Goal: Information Seeking & Learning: Check status

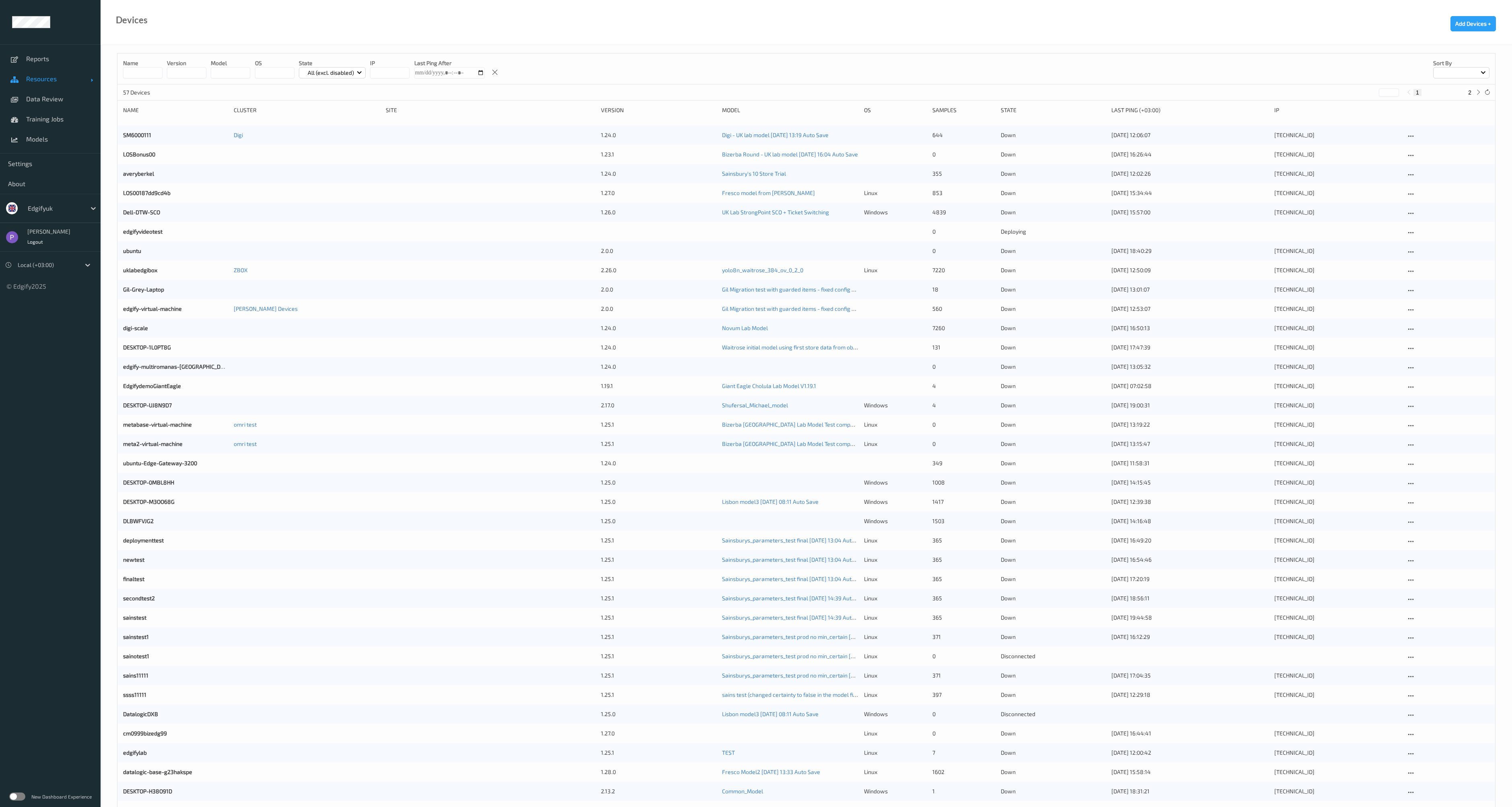
click at [50, 85] on link "Resources" at bounding box center [50, 78] width 101 height 20
click at [37, 106] on link "Devices" at bounding box center [50, 99] width 101 height 20
click at [36, 119] on span "Clusters" at bounding box center [60, 119] width 67 height 8
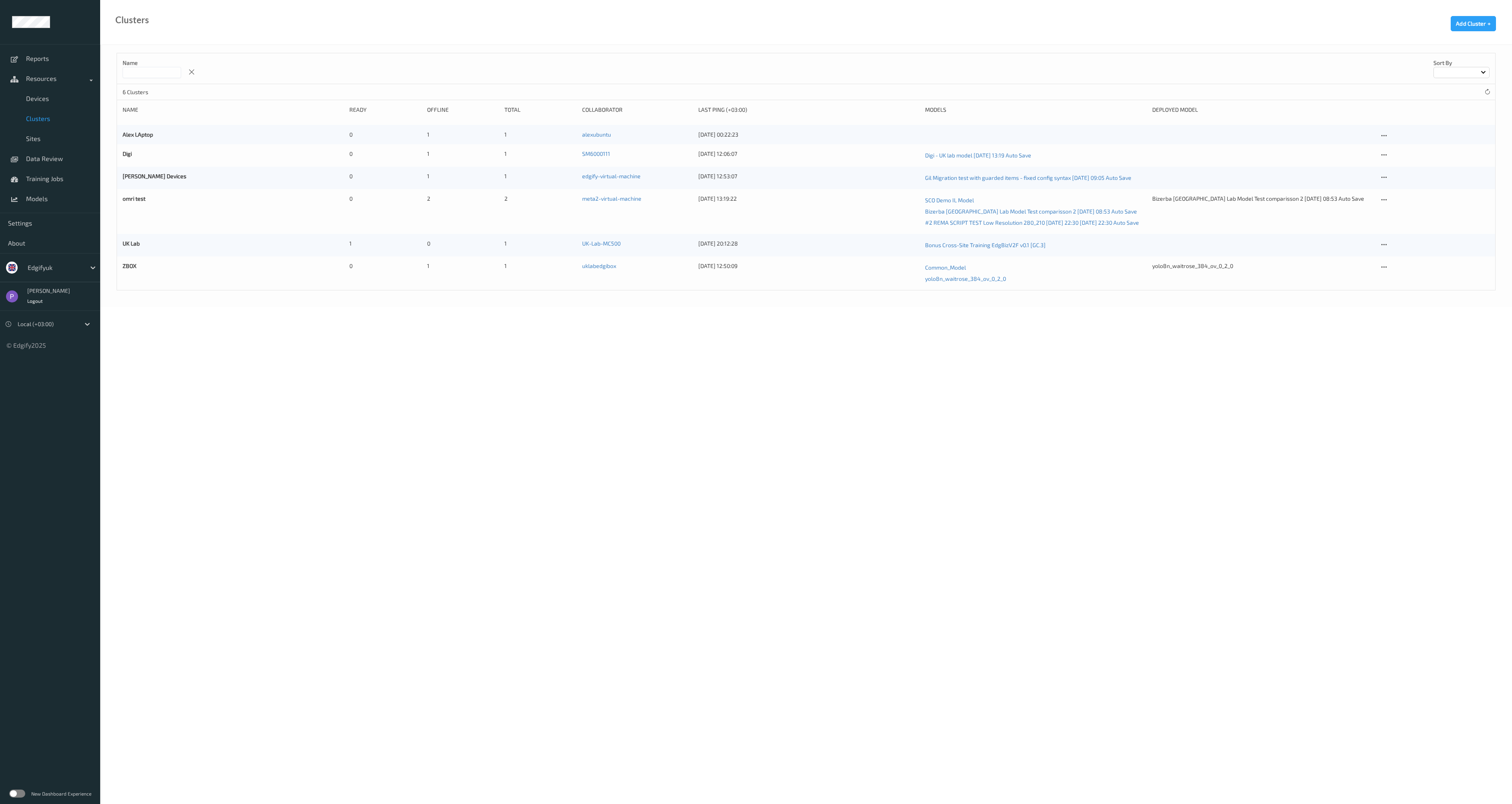
click at [21, 791] on label at bounding box center [17, 794] width 16 height 8
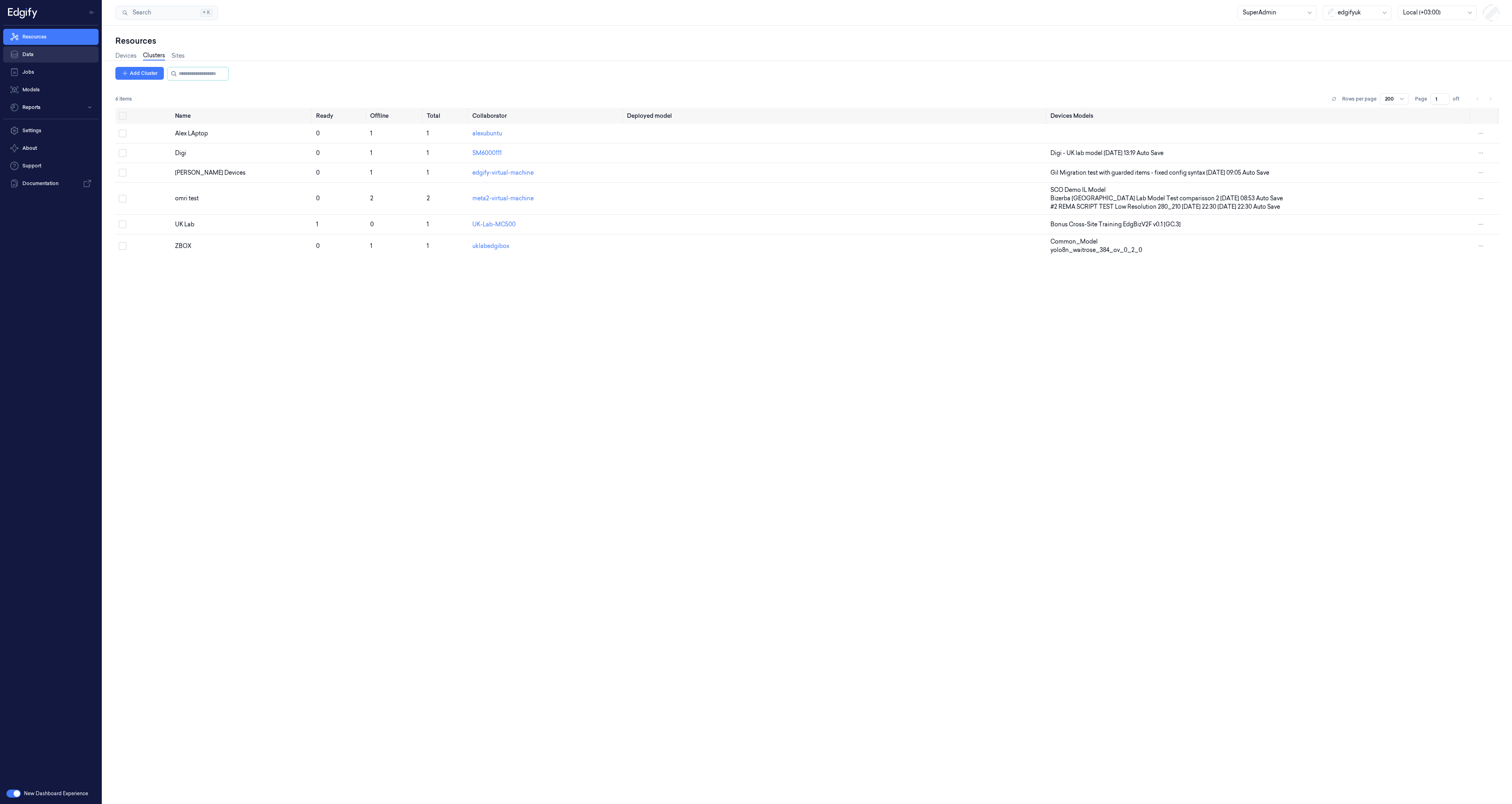
click at [45, 58] on link "Data" at bounding box center [50, 54] width 96 height 16
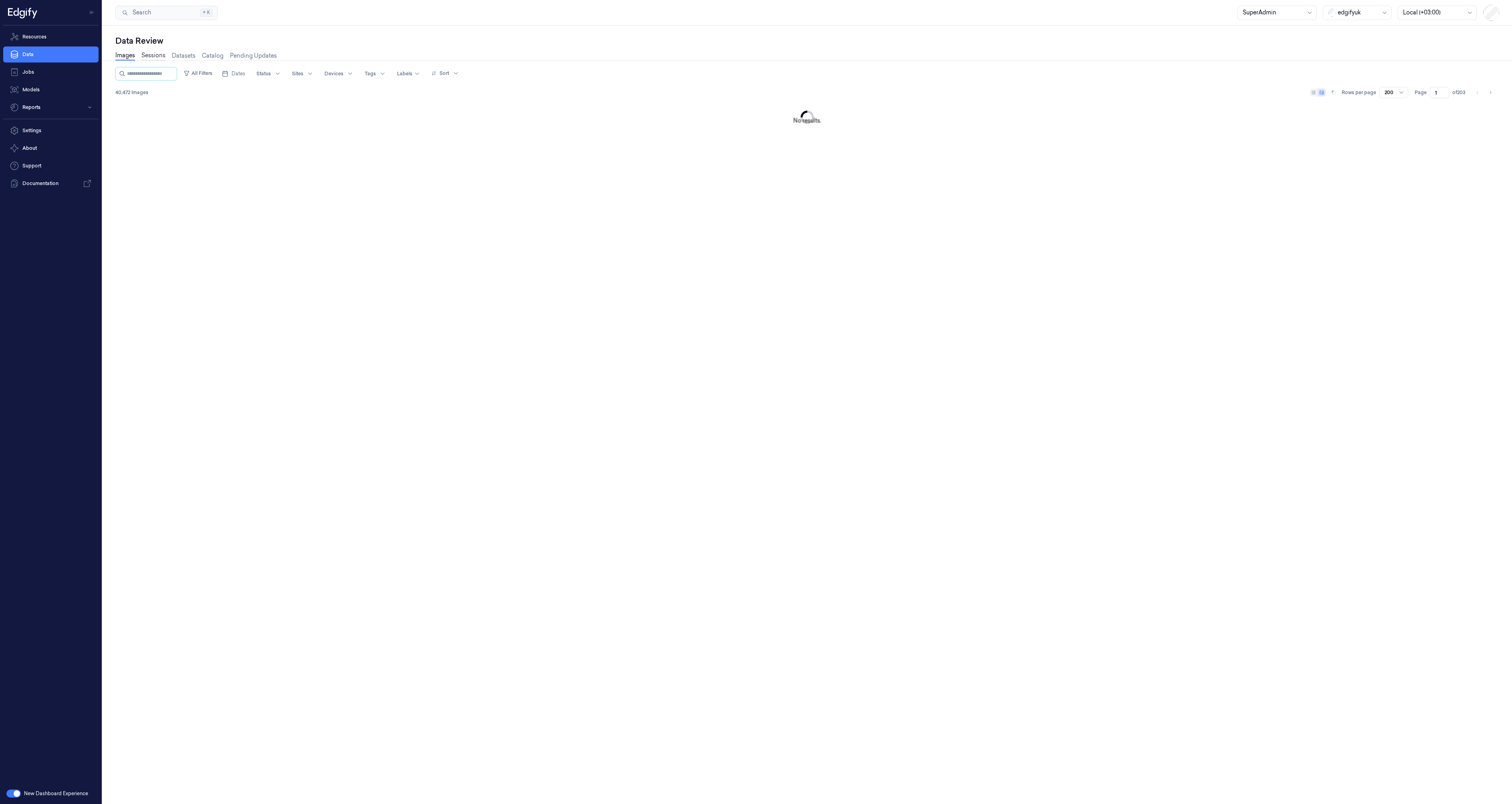
click at [155, 60] on link "Sessions" at bounding box center [152, 56] width 24 height 9
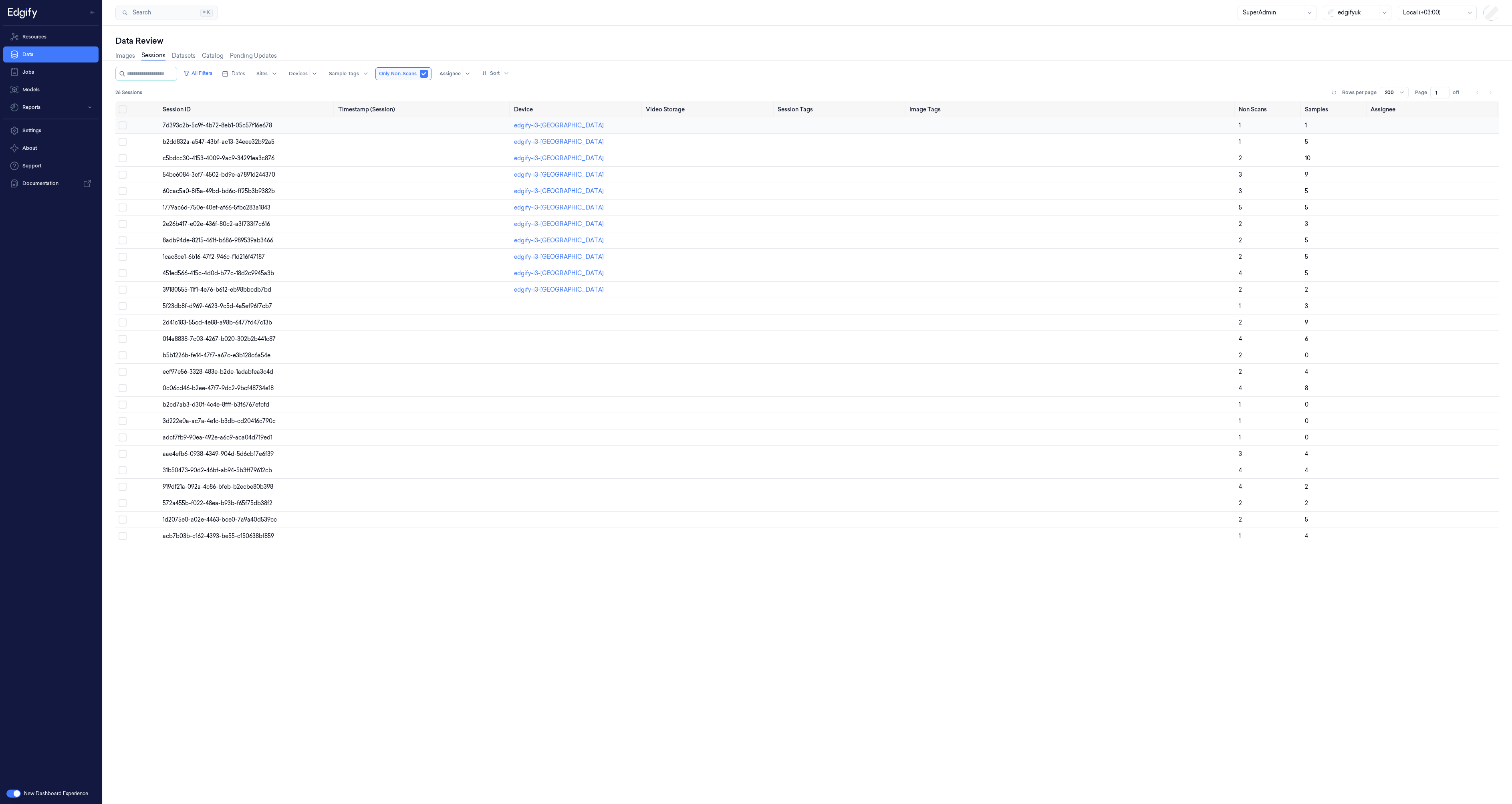
click at [217, 122] on span "7d393c2b-5c9f-4b72-8eb1-05c57f16e678" at bounding box center [218, 126] width 110 height 8
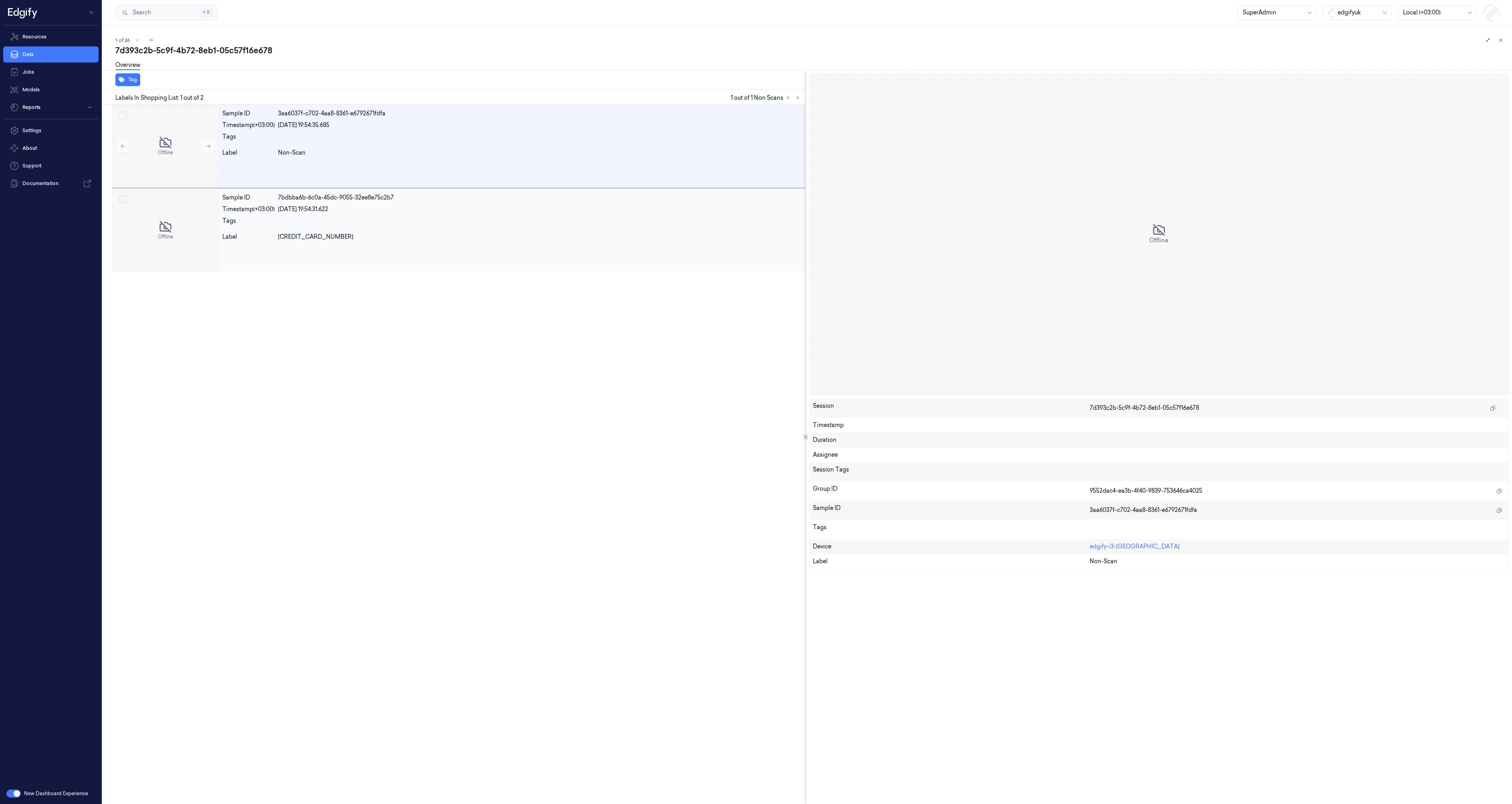
click at [267, 209] on div "Timestamp (+03:00)" at bounding box center [248, 209] width 52 height 9
click at [266, 158] on div "Sample ID 3aa6037f-c702-4aa8-8361-e6792671fdfa Timestamp (+03:00) 15/05/2024 19…" at bounding box center [513, 146] width 587 height 80
click at [273, 206] on div "Timestamp (+03:00)" at bounding box center [248, 209] width 52 height 9
click at [210, 151] on button at bounding box center [208, 147] width 13 height 13
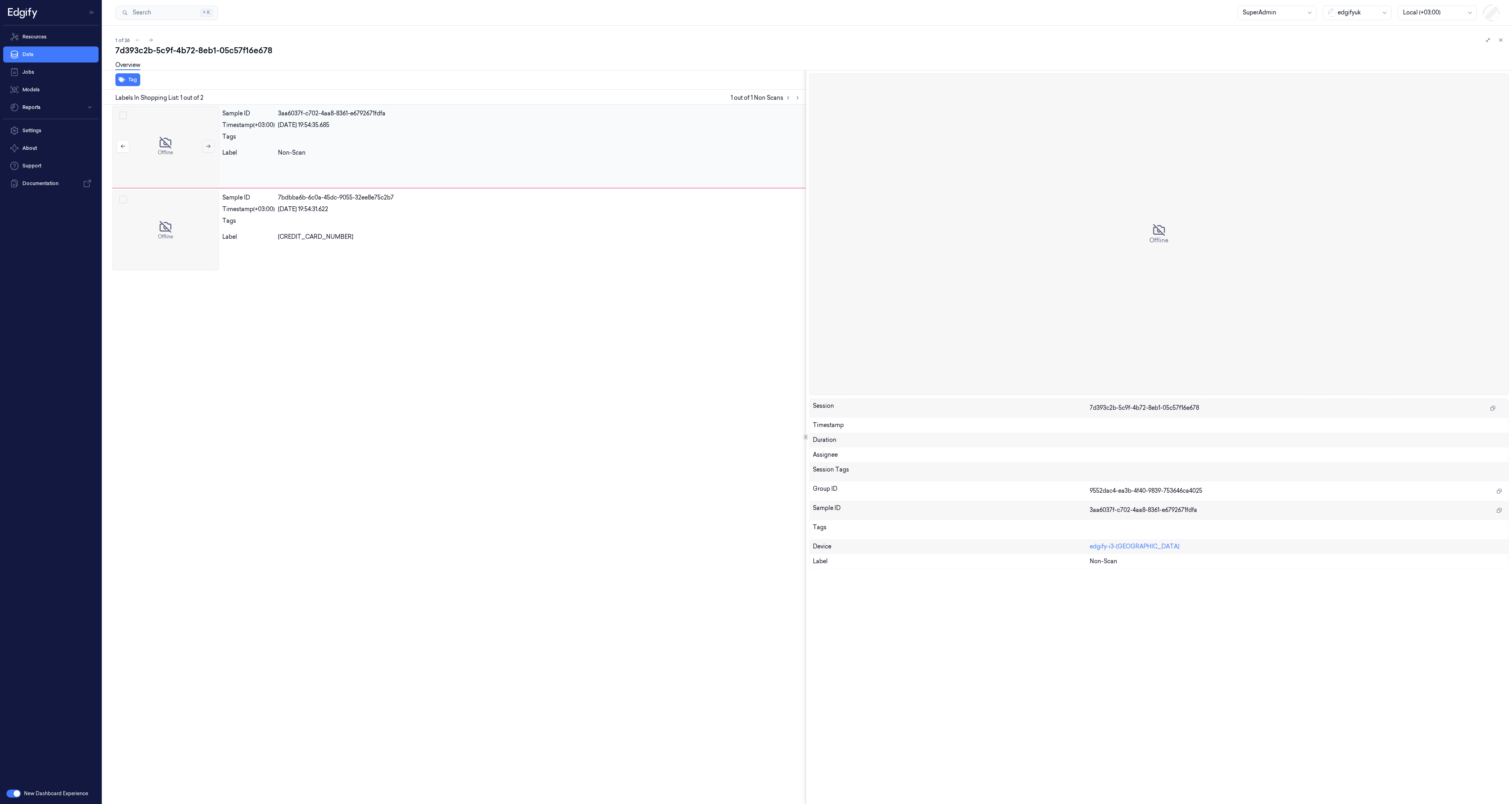
click at [210, 151] on button at bounding box center [208, 147] width 13 height 13
click at [1500, 37] on button at bounding box center [1501, 40] width 9 height 9
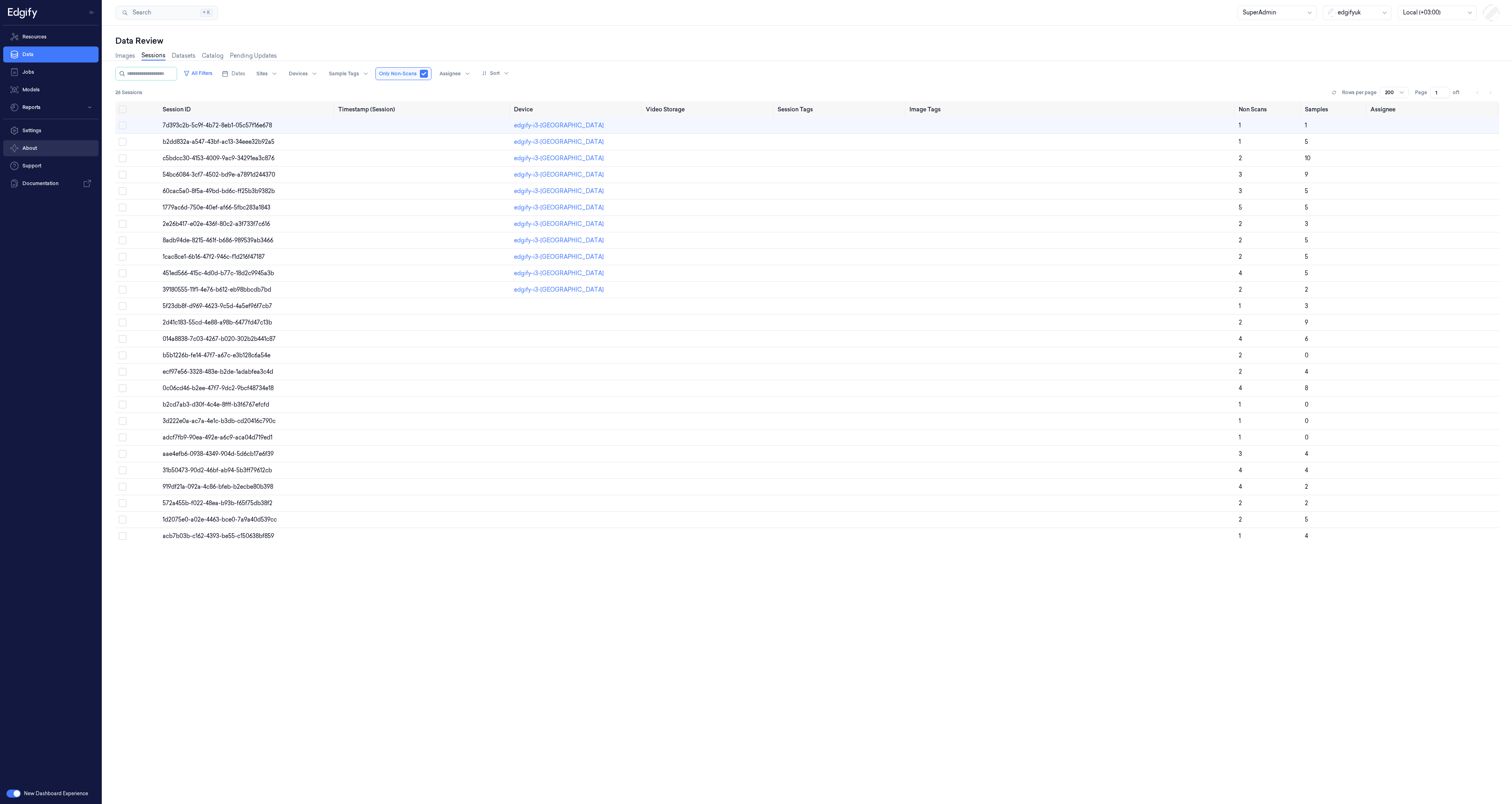
click at [55, 152] on button "About" at bounding box center [50, 148] width 96 height 16
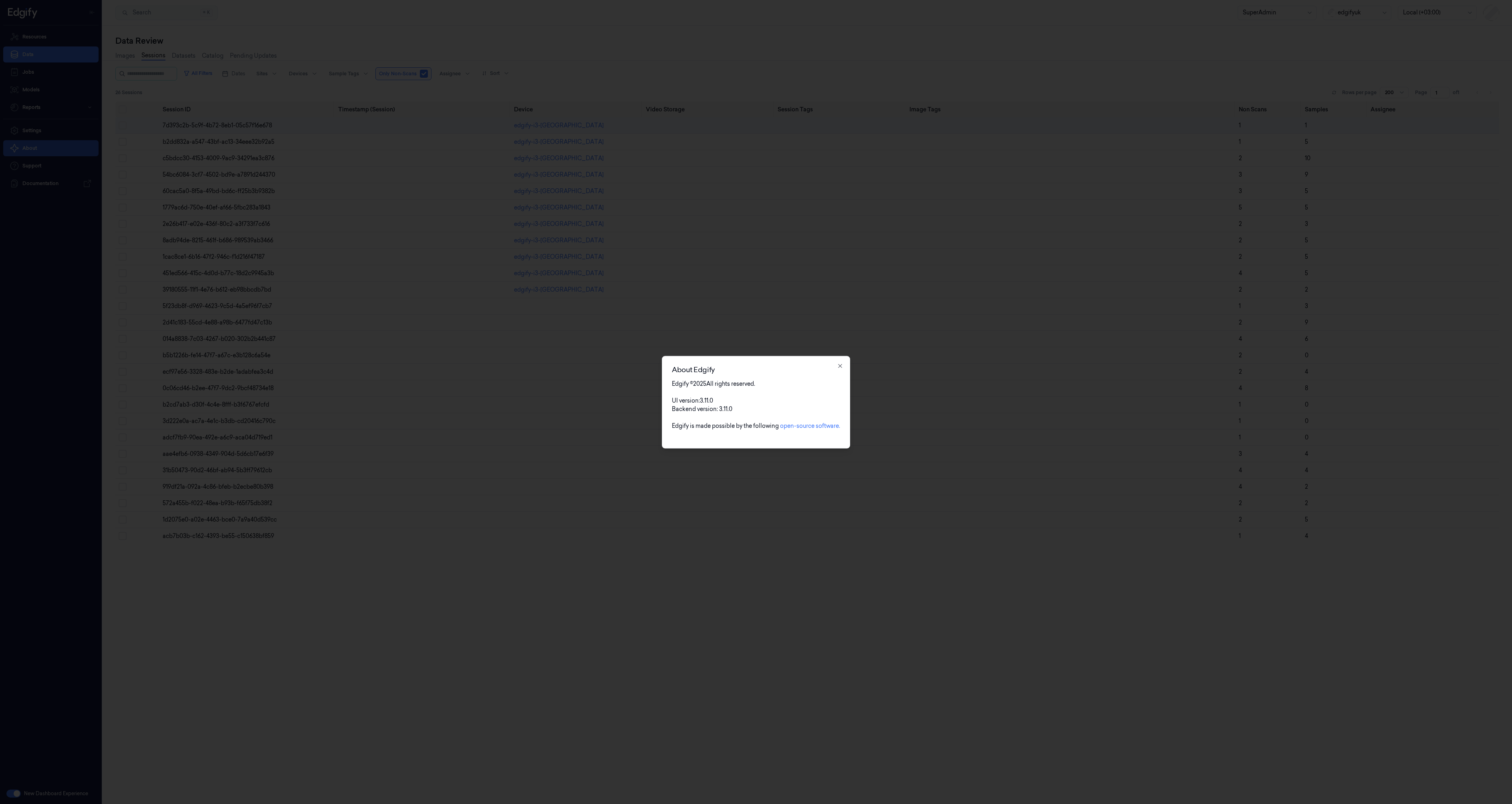
click at [55, 152] on div at bounding box center [756, 402] width 1512 height 804
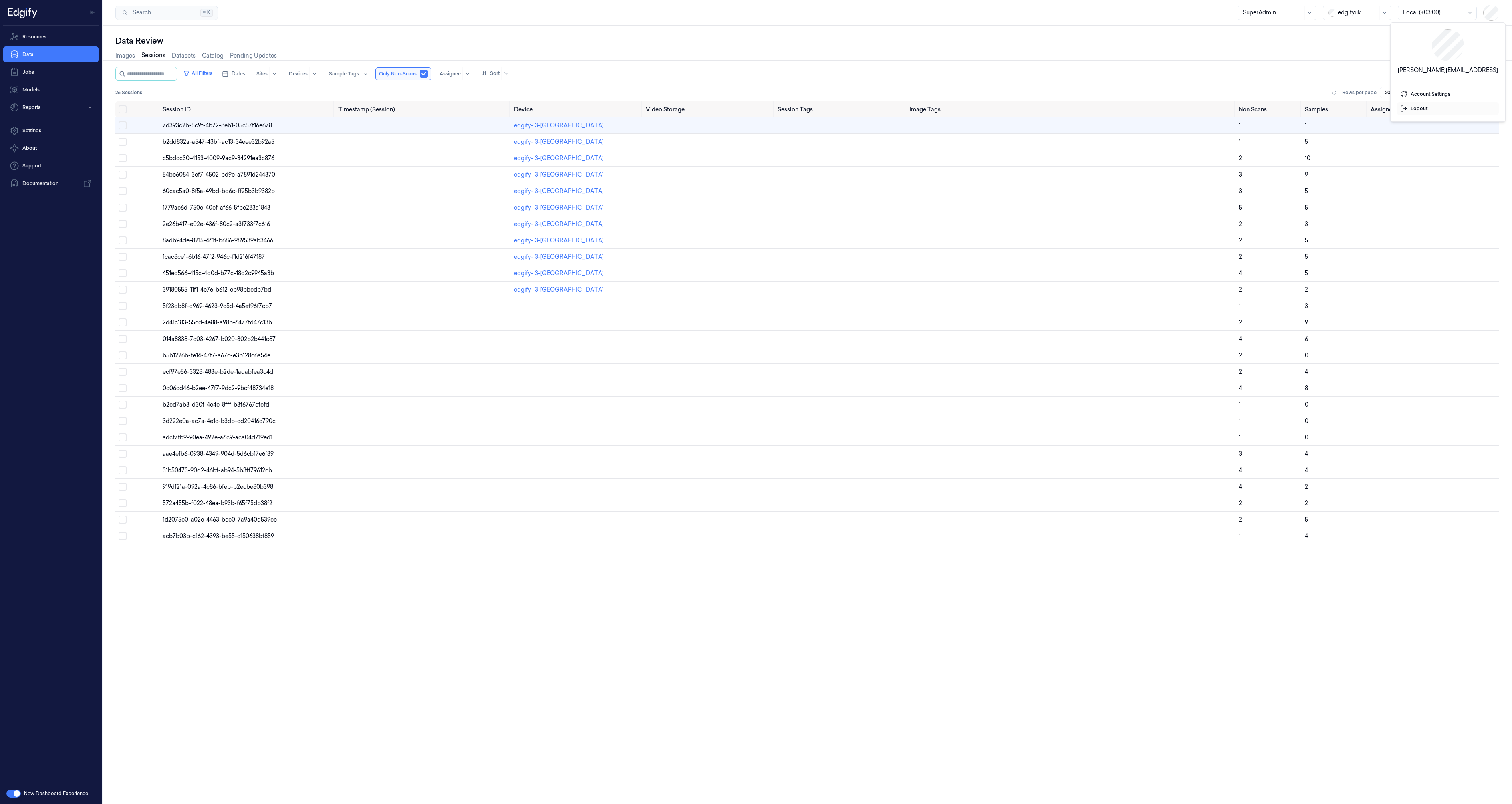
click at [1416, 111] on span "Logout" at bounding box center [1448, 109] width 96 height 8
